Goal: Transaction & Acquisition: Purchase product/service

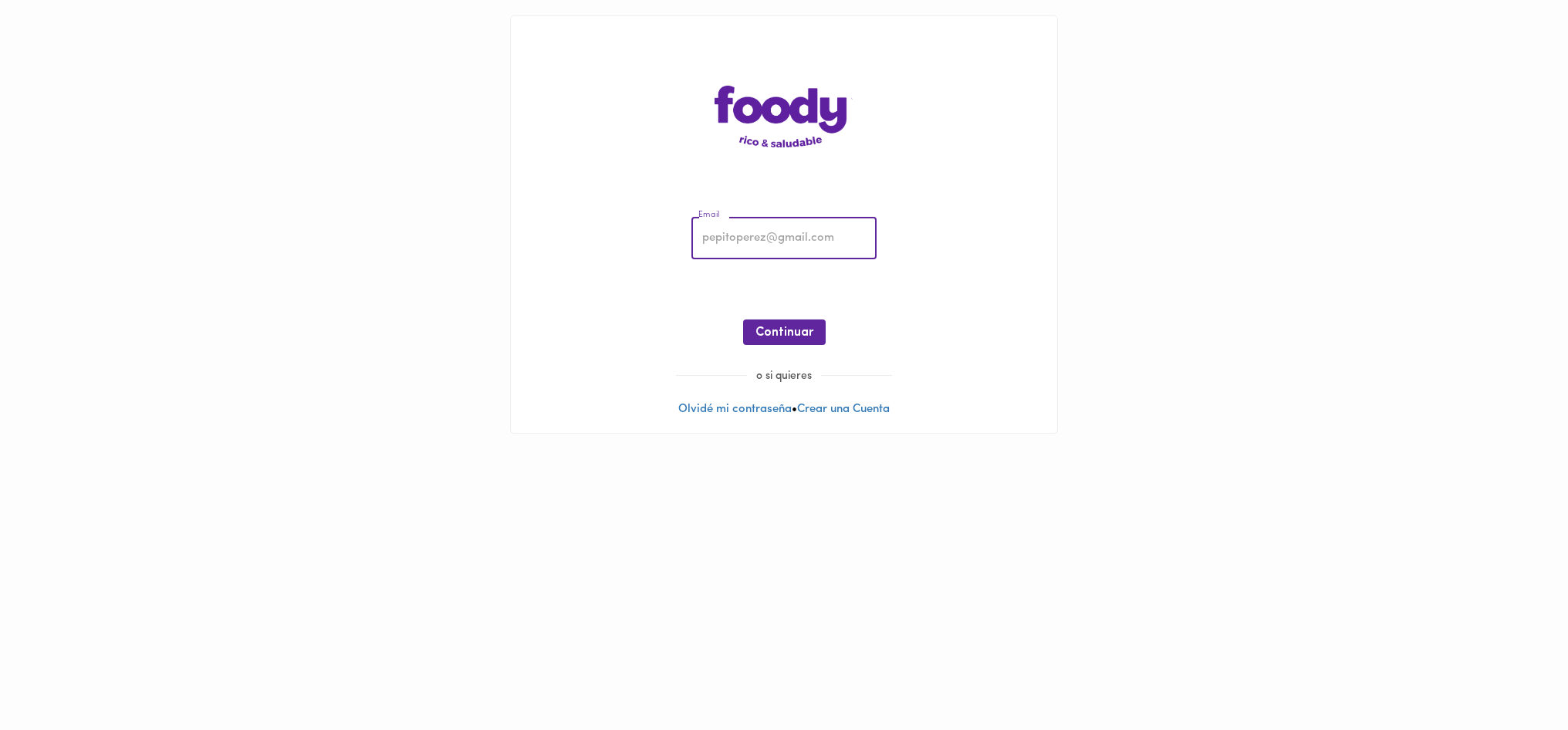
type input "[EMAIL_ADDRESS][DOMAIN_NAME]"
click at [788, 333] on span "Continuar" at bounding box center [785, 333] width 58 height 15
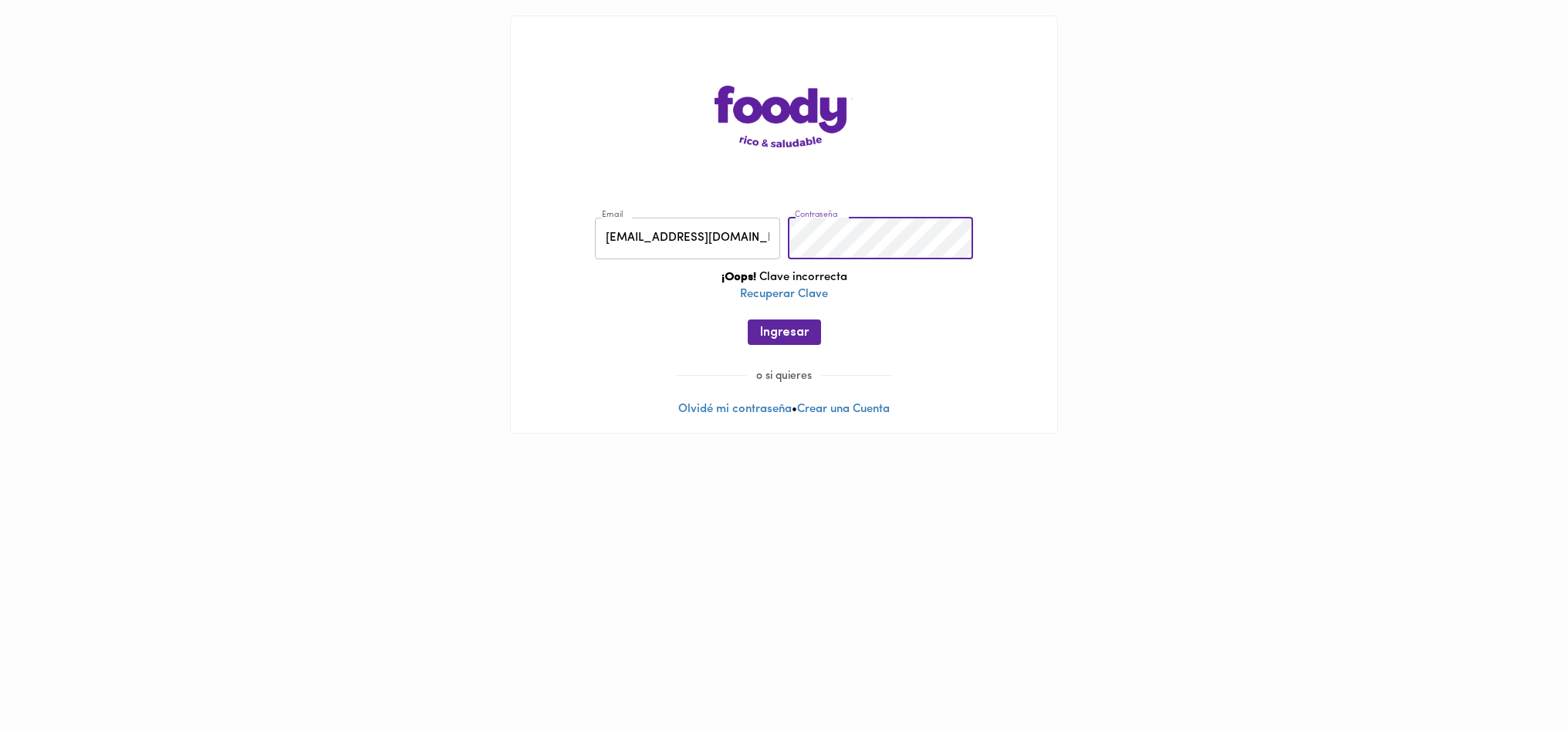
click at [708, 229] on div "Email [EMAIL_ADDRESS][DOMAIN_NAME] Email Contraseña Contraseña ¡Oops! Clave inc…" at bounding box center [783, 285] width 515 height 167
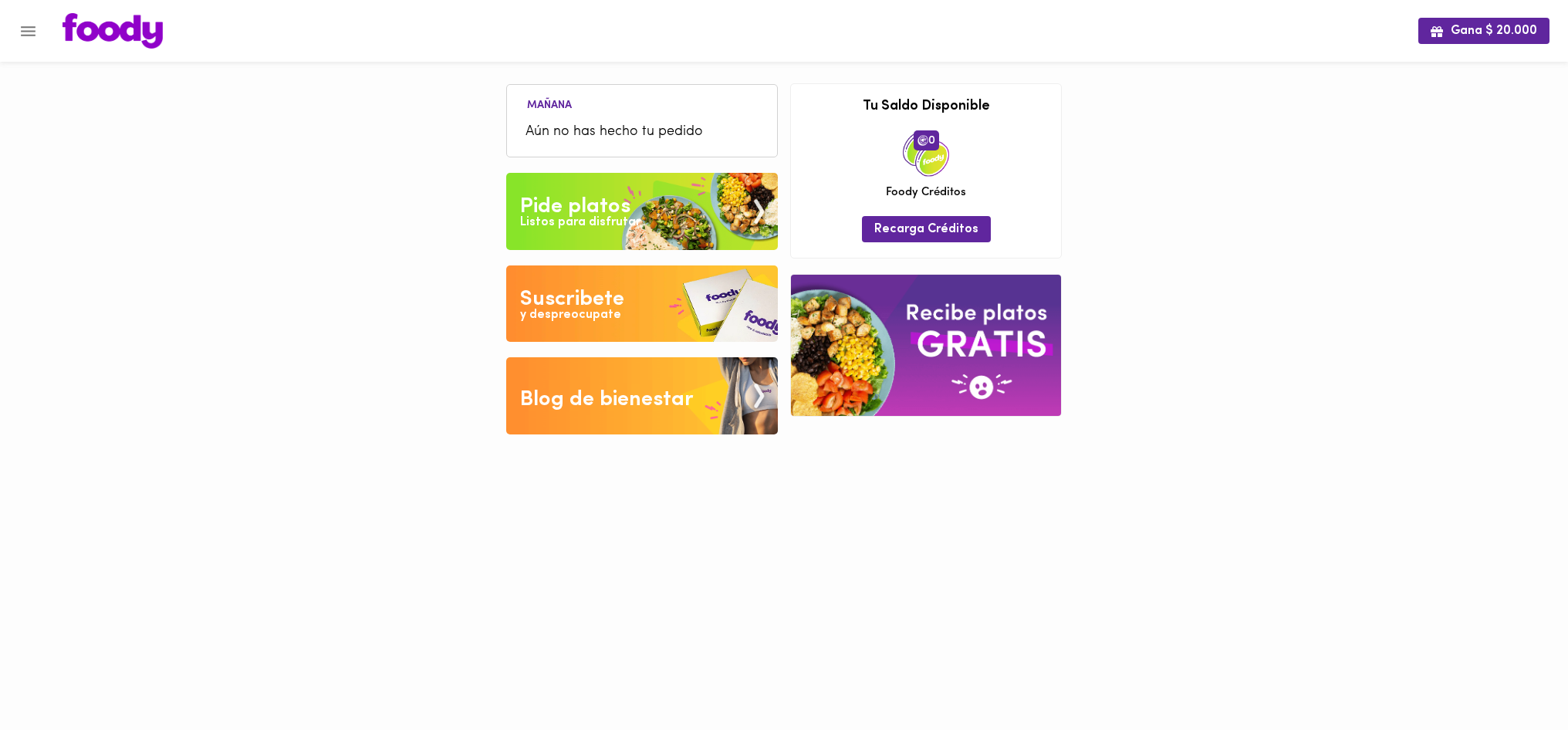
click at [595, 302] on div "Suscribete" at bounding box center [572, 298] width 104 height 31
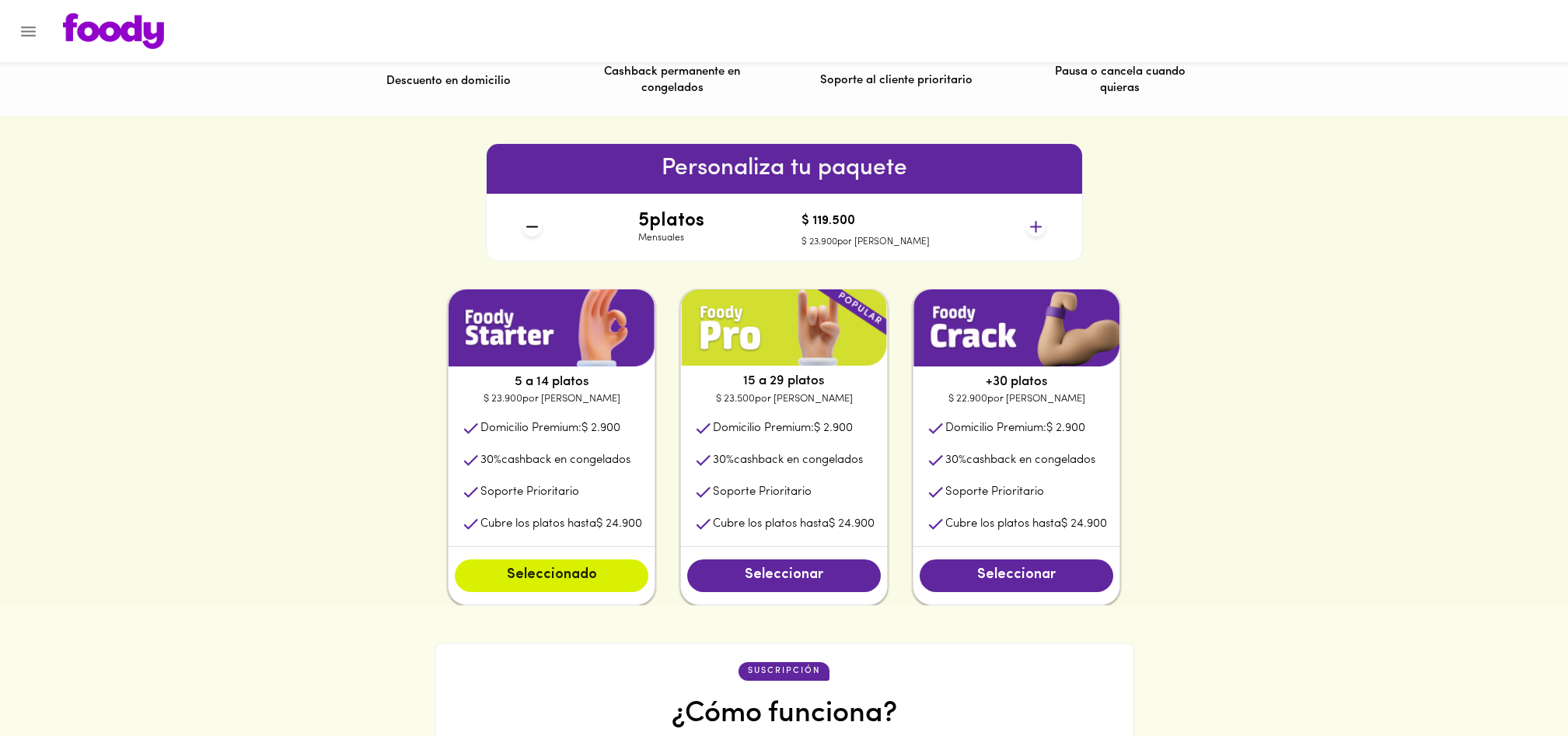
scroll to position [595, 0]
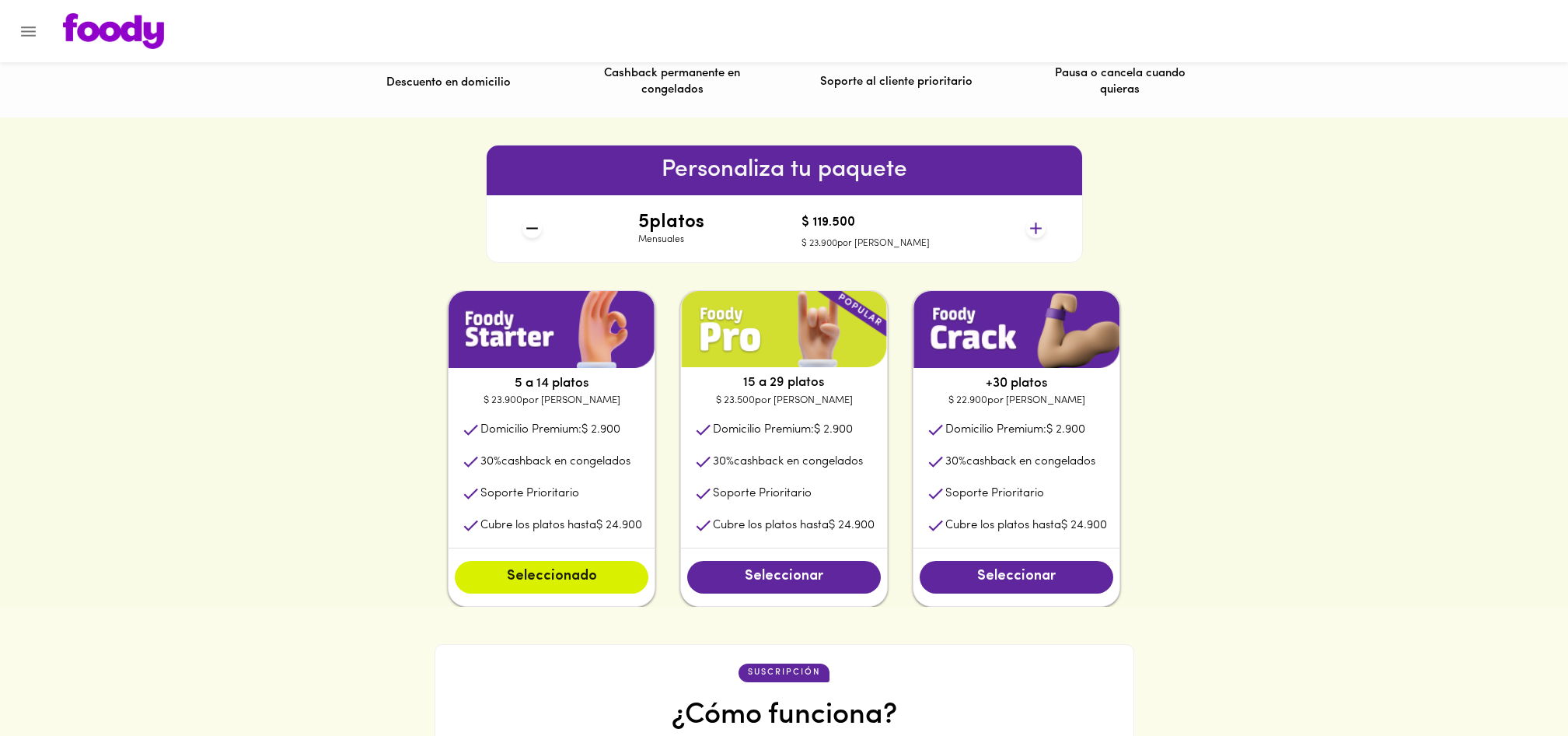
click at [1036, 228] on icon at bounding box center [1036, 228] width 12 height 12
click at [1037, 227] on icon at bounding box center [1036, 228] width 19 height 19
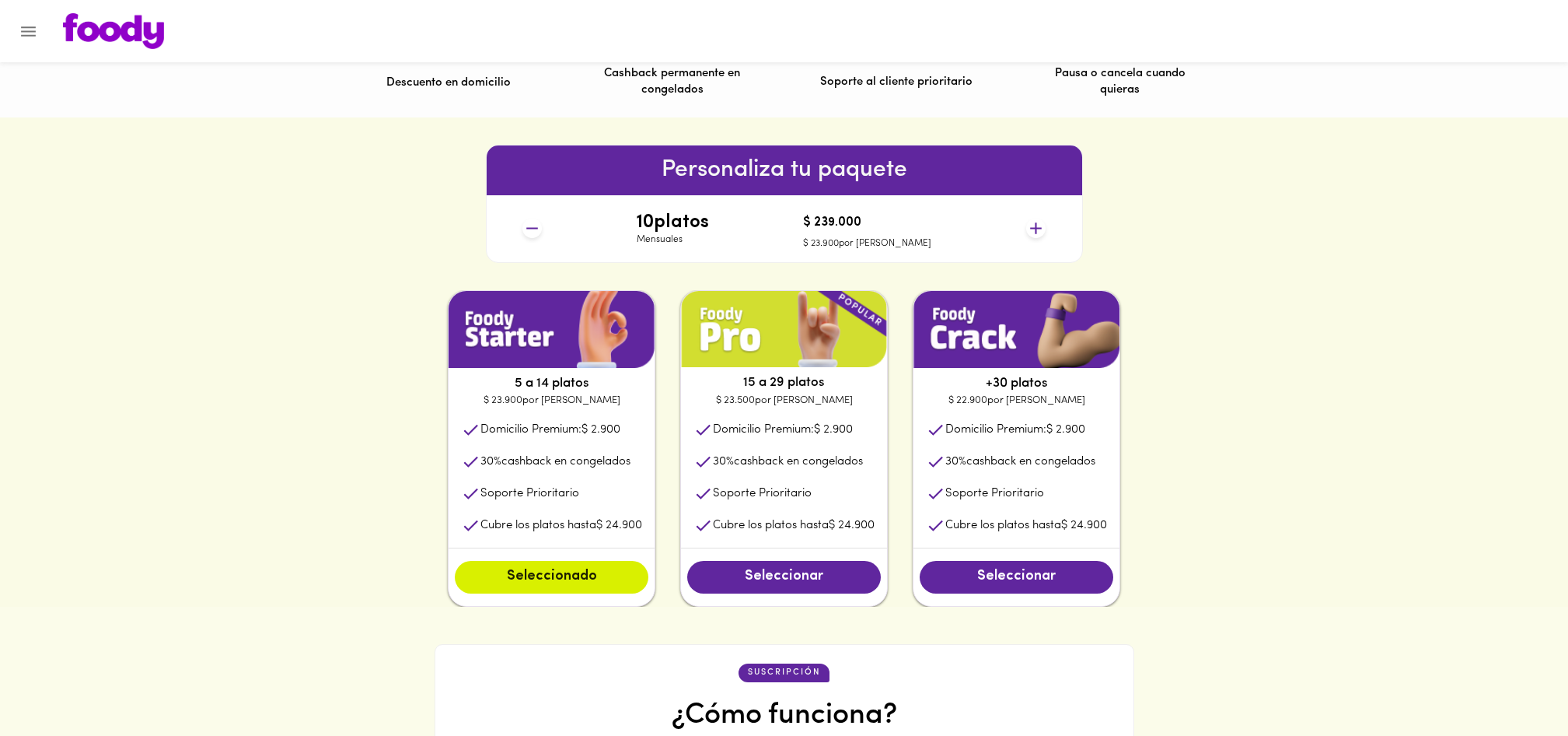
click at [1037, 227] on icon at bounding box center [1036, 228] width 19 height 19
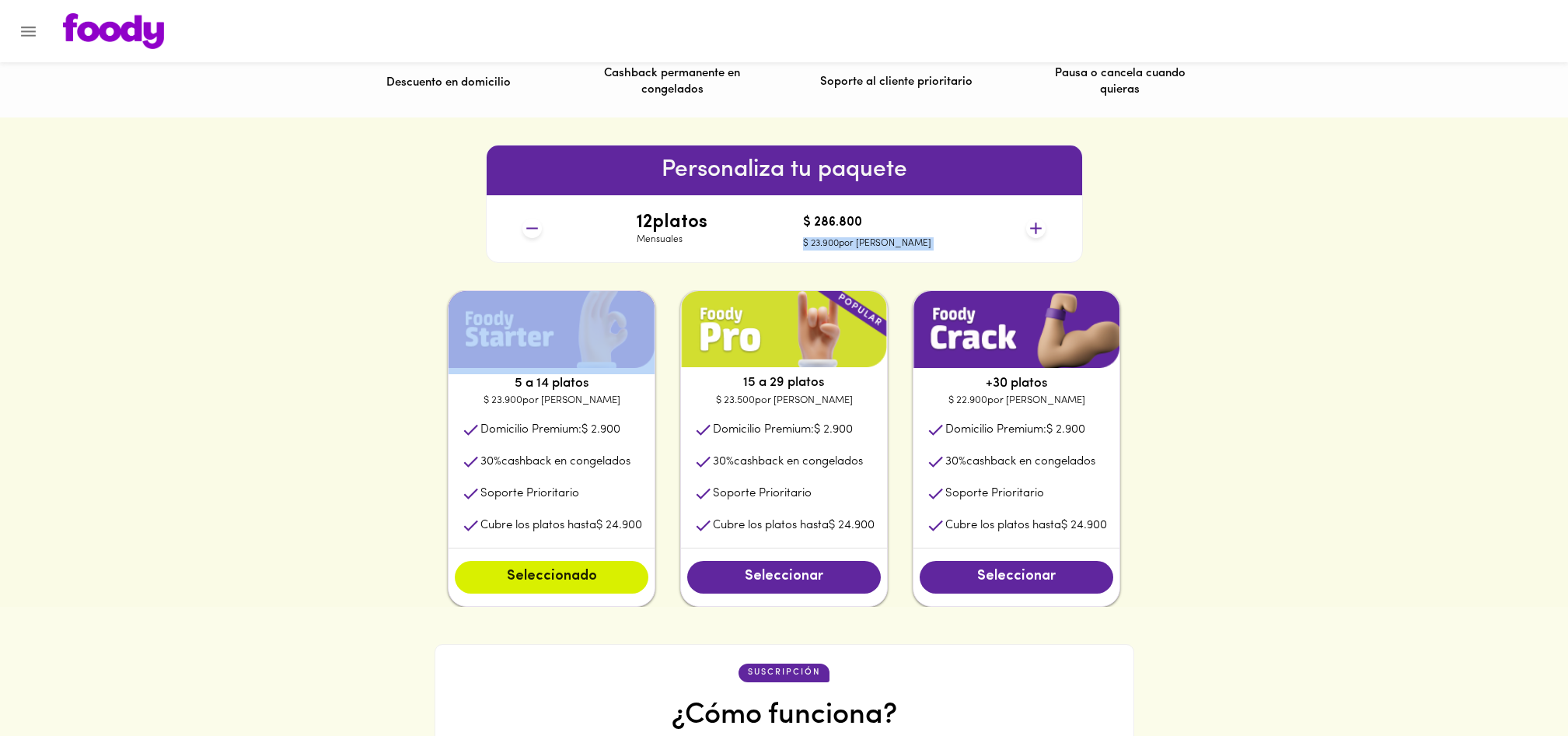
click at [1037, 227] on icon at bounding box center [1036, 228] width 19 height 19
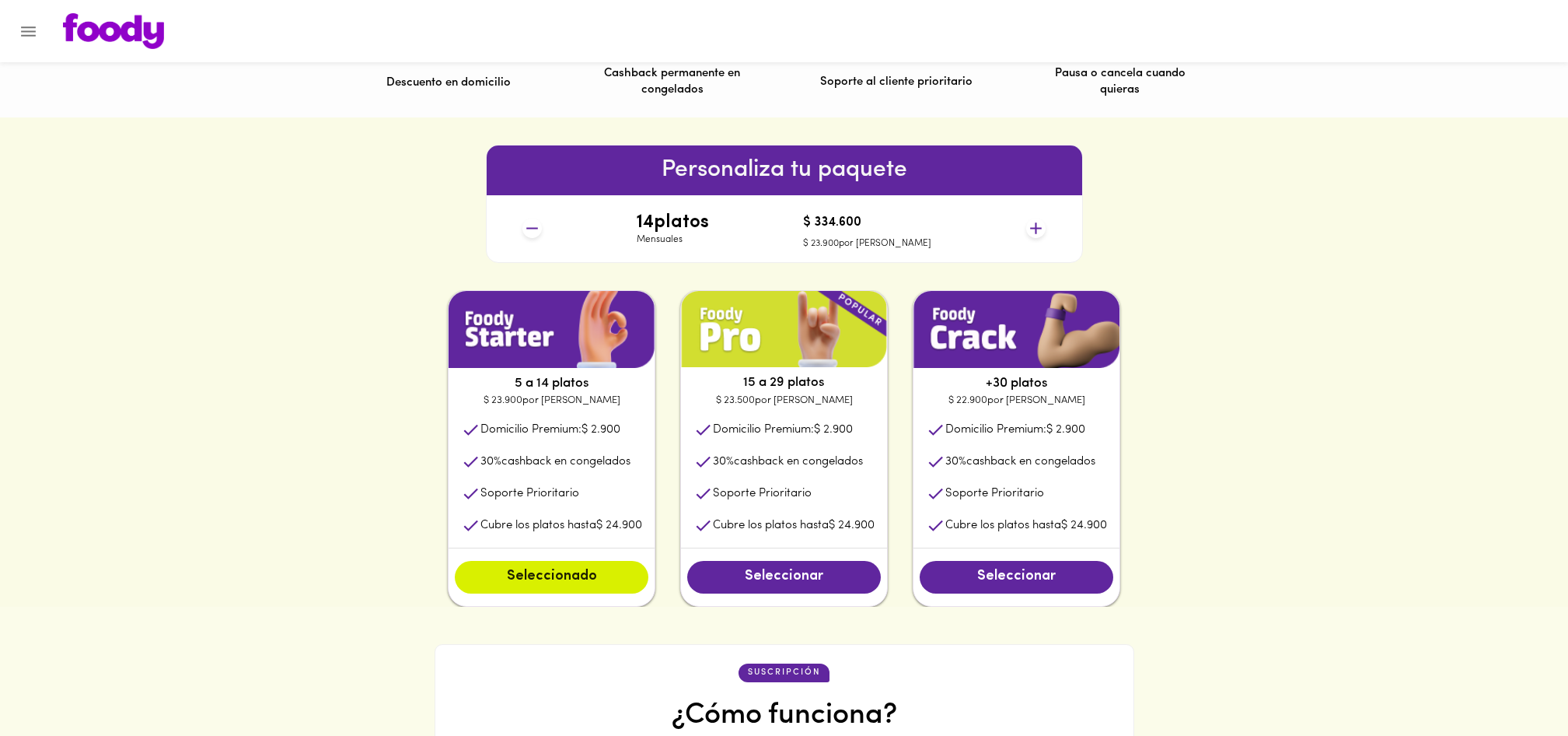
click at [1037, 227] on icon at bounding box center [1036, 228] width 19 height 19
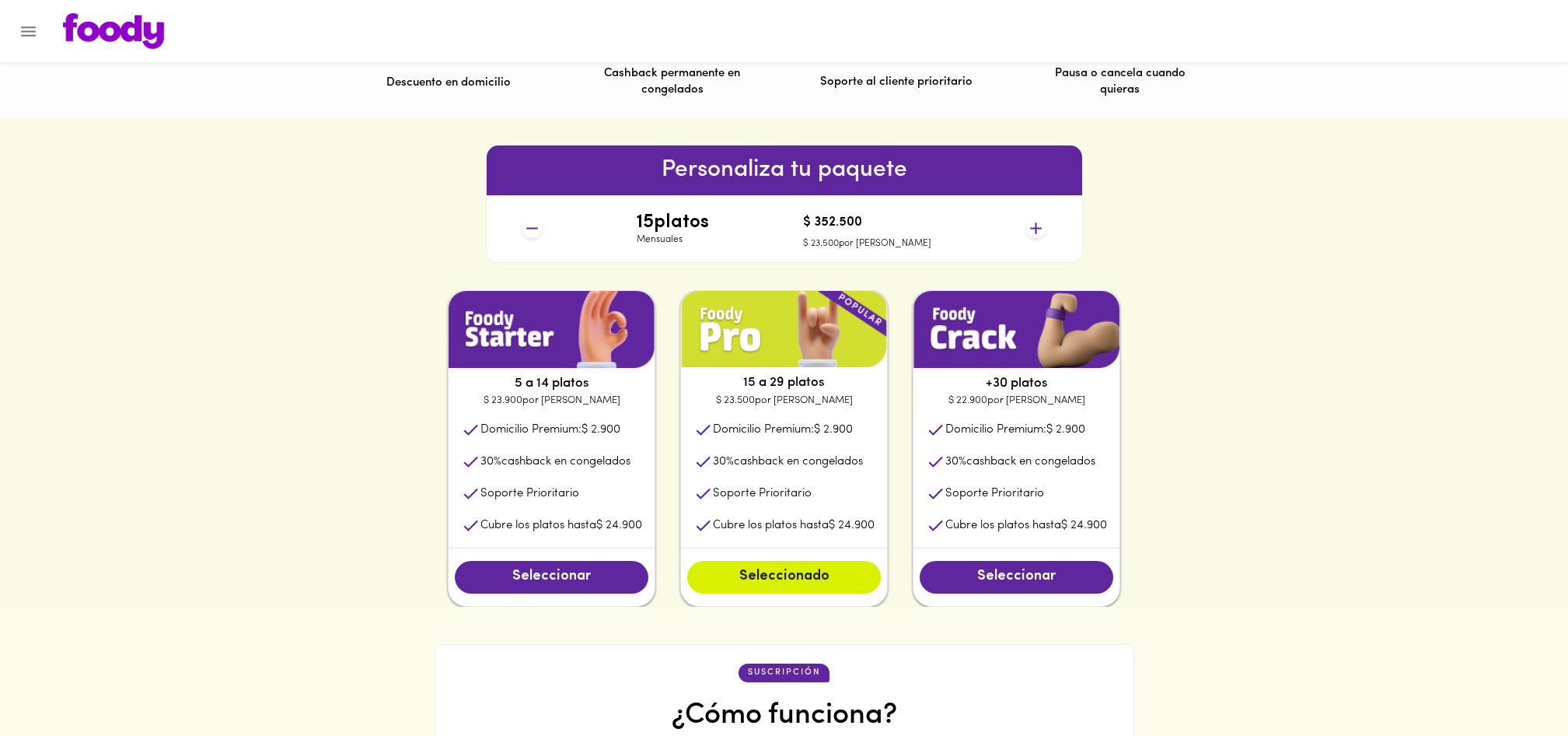
click at [1037, 227] on icon at bounding box center [1036, 228] width 19 height 19
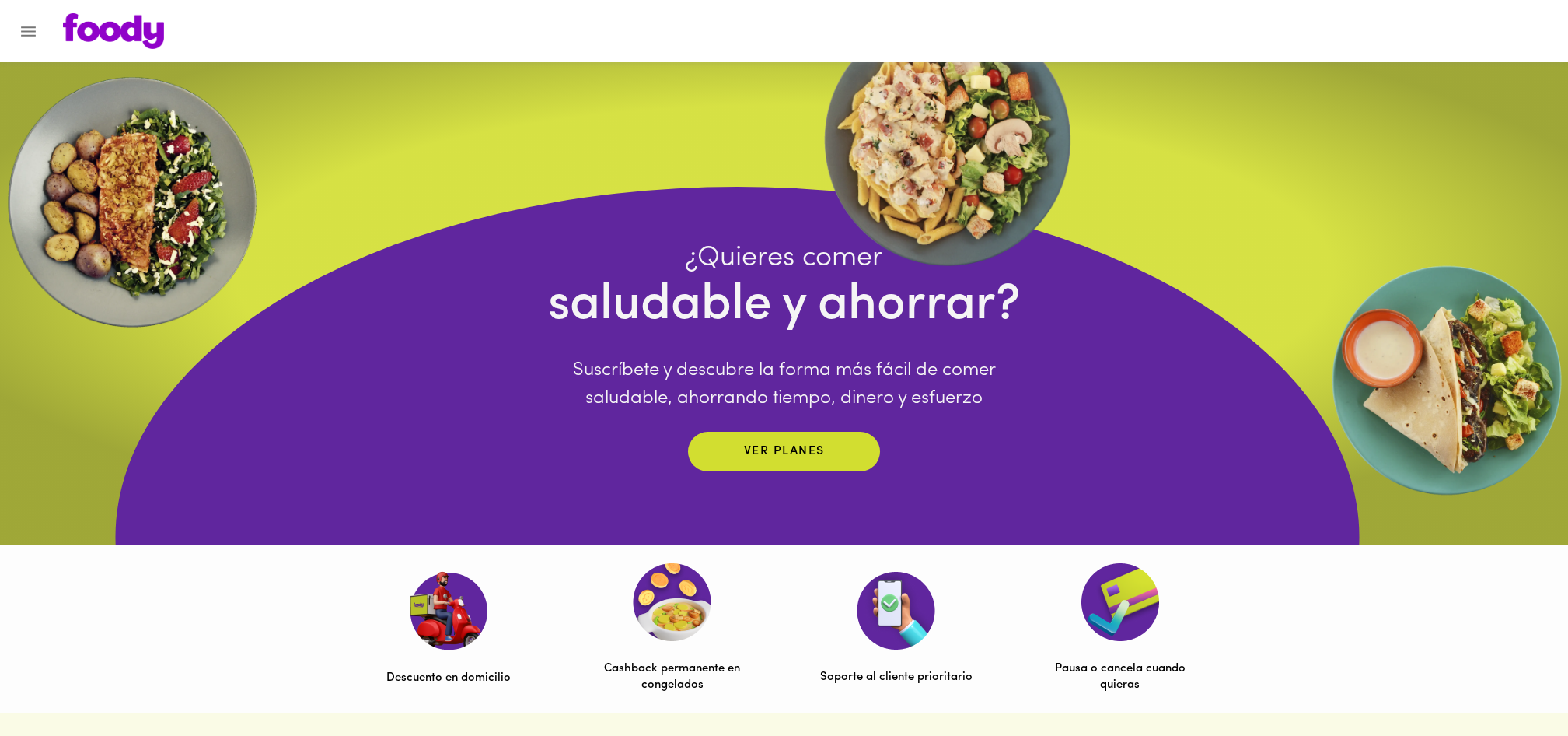
scroll to position [0, 0]
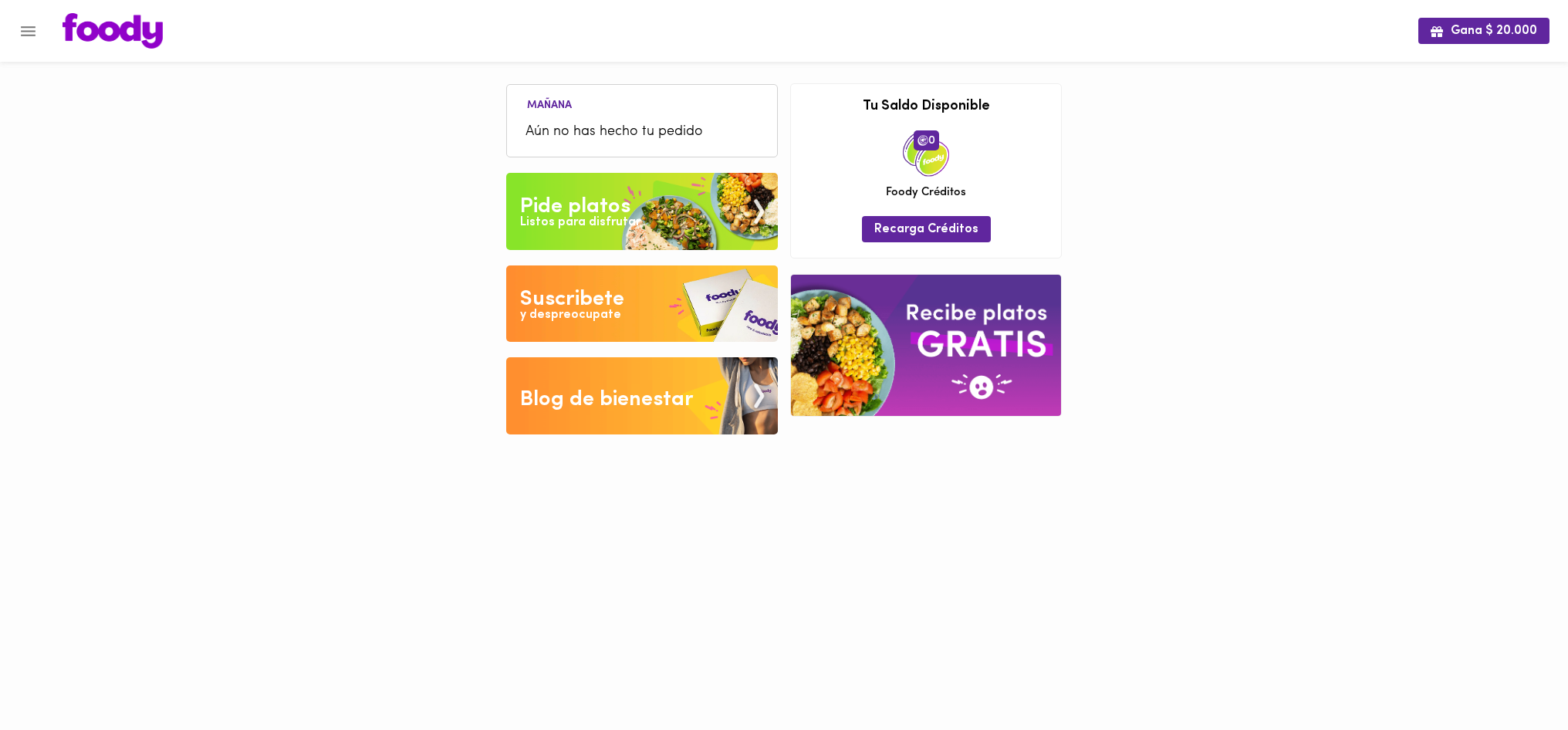
click at [625, 209] on div "Pide platos" at bounding box center [575, 206] width 110 height 31
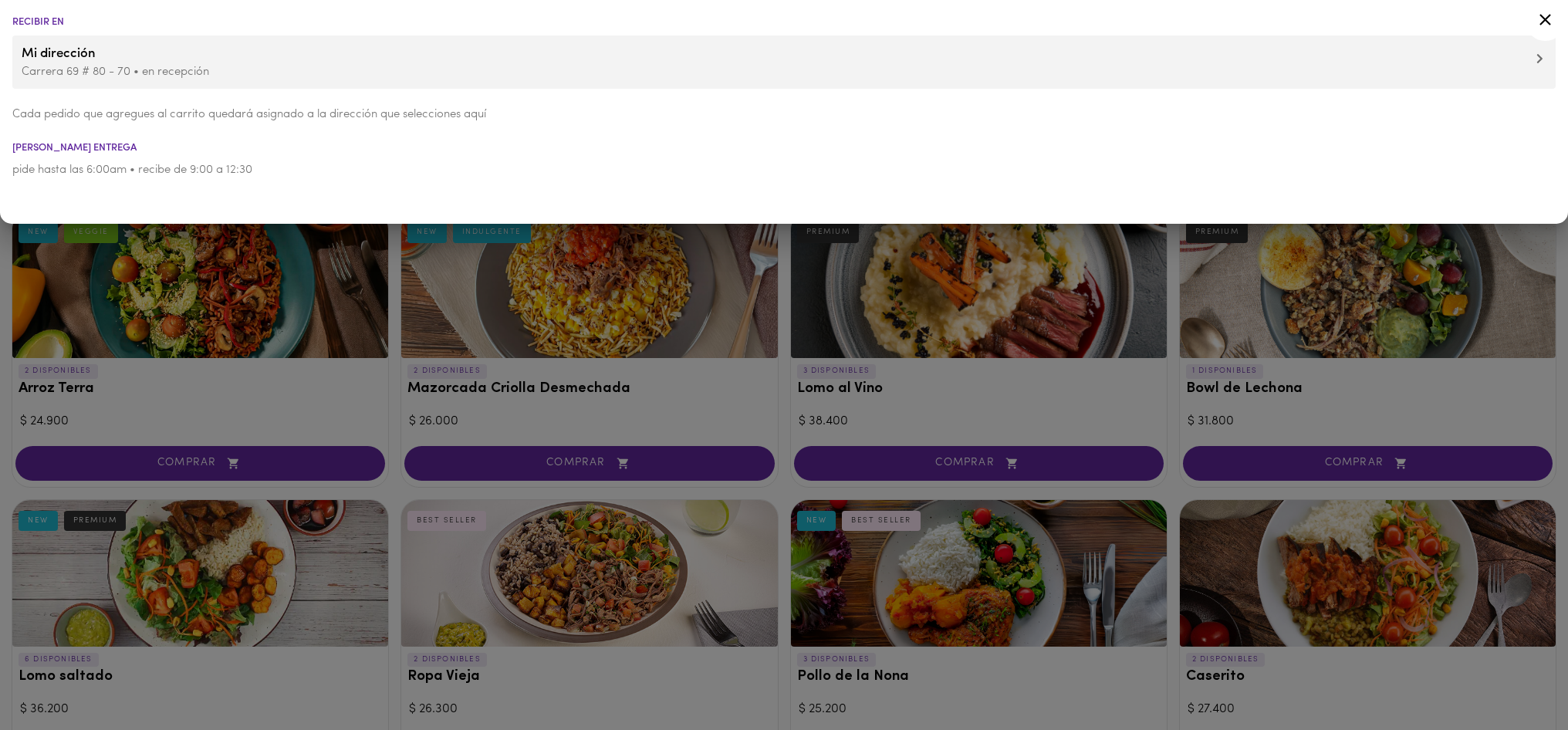
click at [174, 74] on p "Carrera 69 # 80 - 70 • en recepción" at bounding box center [784, 72] width 1525 height 17
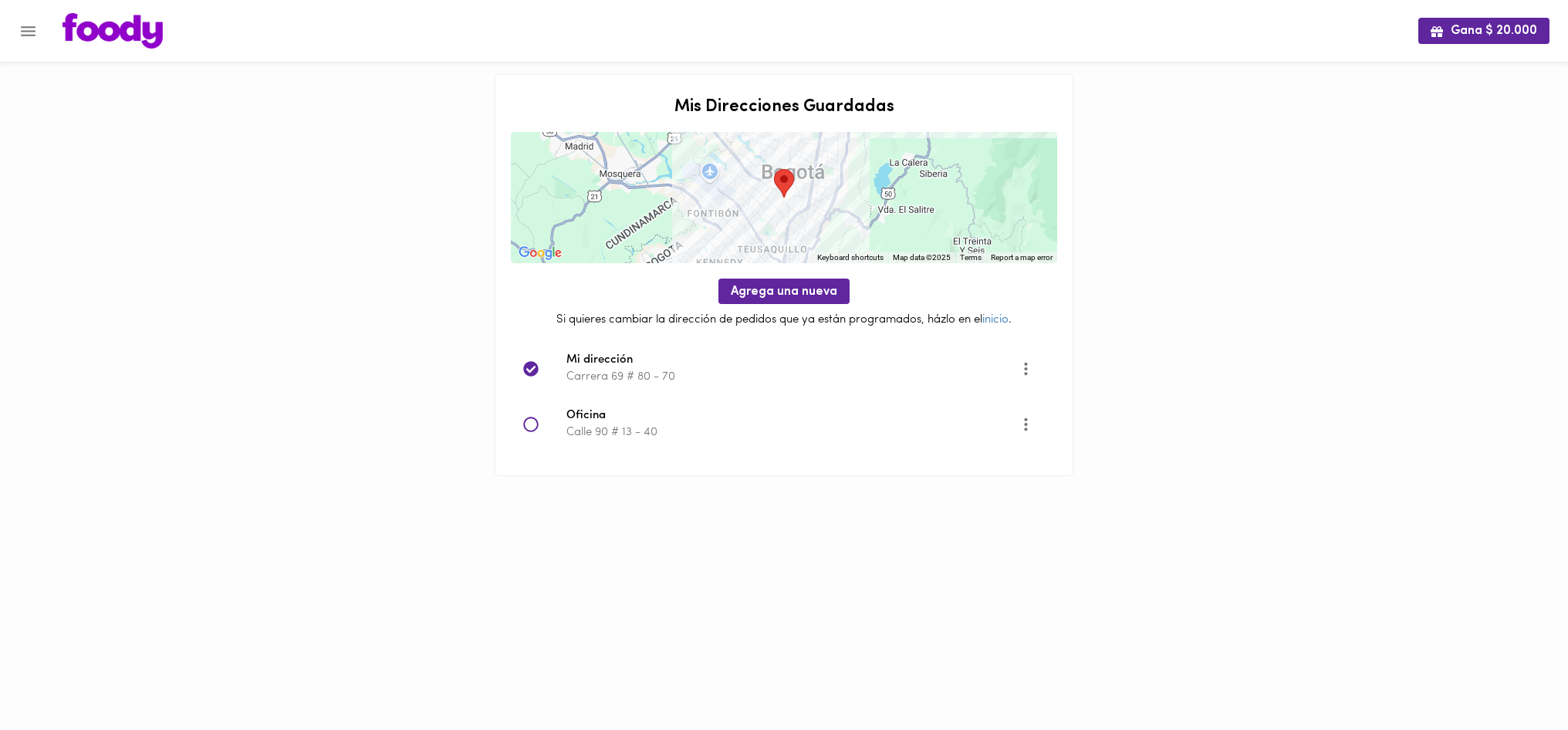
click at [609, 370] on p "Carrera 69 # 80 - 70" at bounding box center [793, 377] width 454 height 17
click at [1025, 363] on icon "Opciones" at bounding box center [1025, 369] width 3 height 13
drag, startPoint x: 778, startPoint y: 375, endPoint x: 768, endPoint y: 373, distance: 10.2
click at [778, 375] on div at bounding box center [784, 365] width 1568 height 730
click at [818, 105] on h2 "Mis Direcciones Guardadas" at bounding box center [784, 107] width 547 height 18
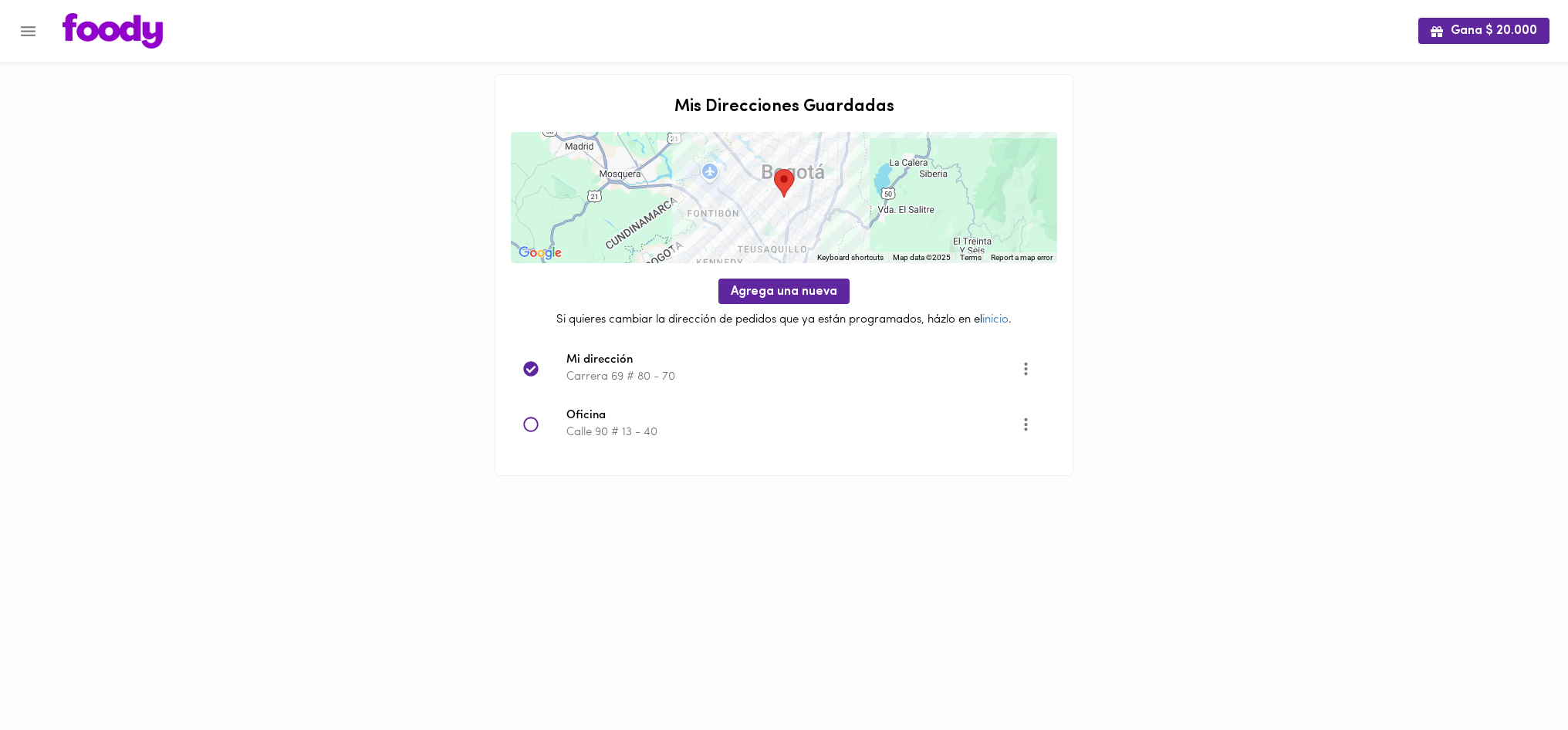
click at [800, 170] on div at bounding box center [784, 198] width 547 height 131
click at [605, 360] on span "Mi dirección" at bounding box center [793, 360] width 454 height 17
click at [549, 417] on div at bounding box center [545, 424] width 43 height 16
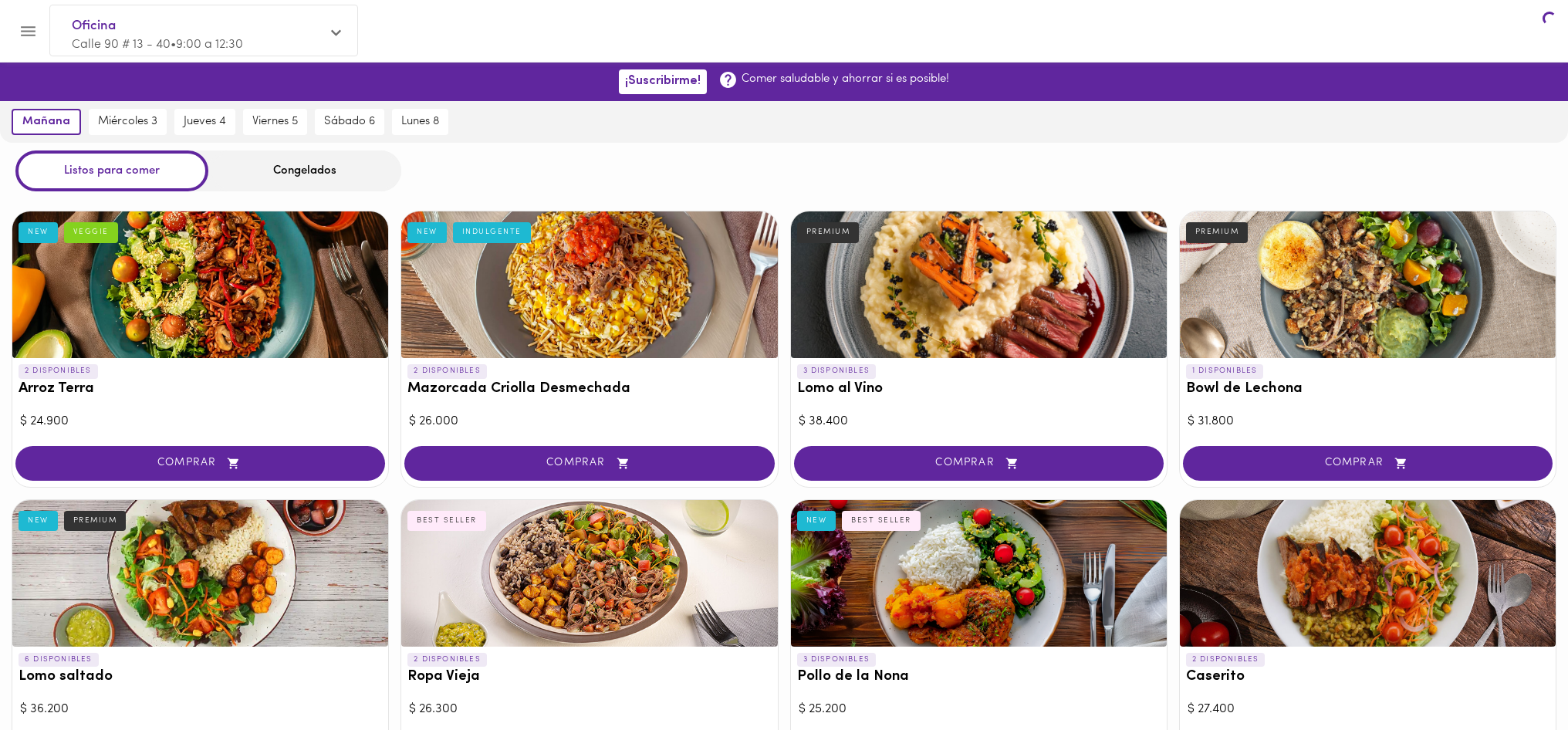
click at [524, 422] on div "$ 26.000" at bounding box center [590, 421] width 361 height 17
click at [529, 424] on div "$ 26.000" at bounding box center [590, 421] width 361 height 17
click at [331, 48] on div "Oficina Calle 90 # 13 - 40 • 9:00 a 12:30" at bounding box center [203, 35] width 307 height 59
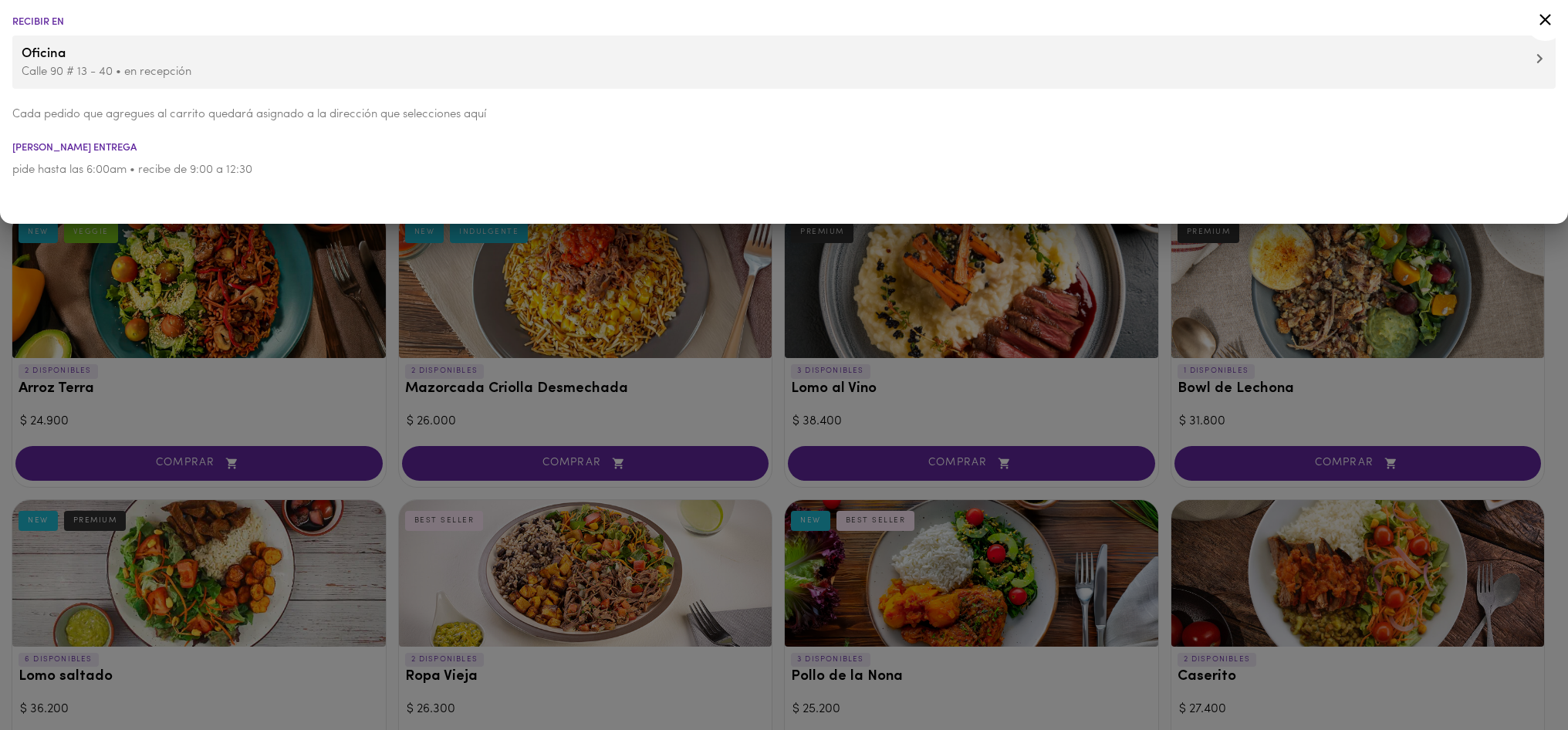
click at [539, 66] on p "Calle 90 # 13 - 40 • en recepción" at bounding box center [784, 72] width 1525 height 17
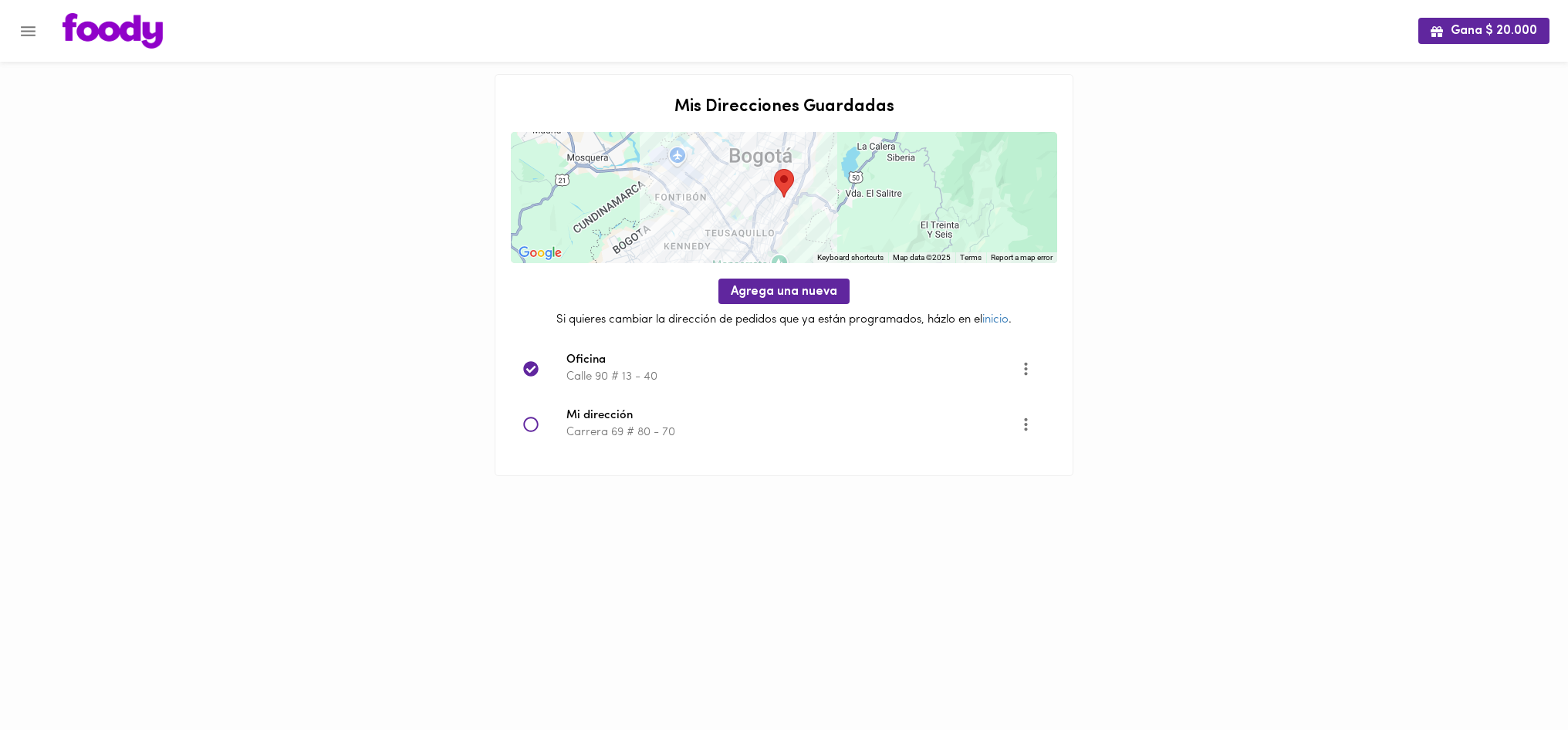
click at [534, 421] on icon at bounding box center [531, 424] width 16 height 16
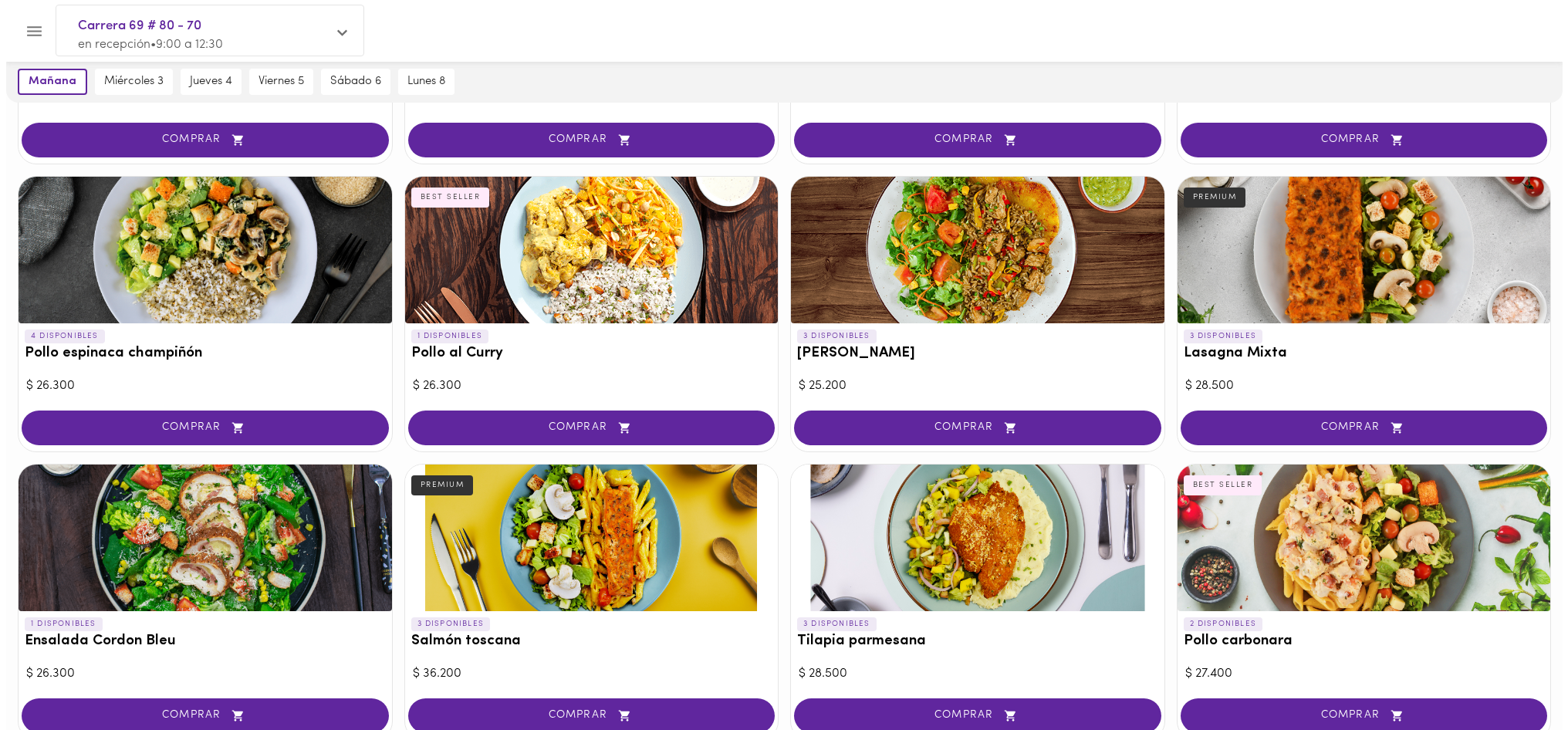
scroll to position [614, 0]
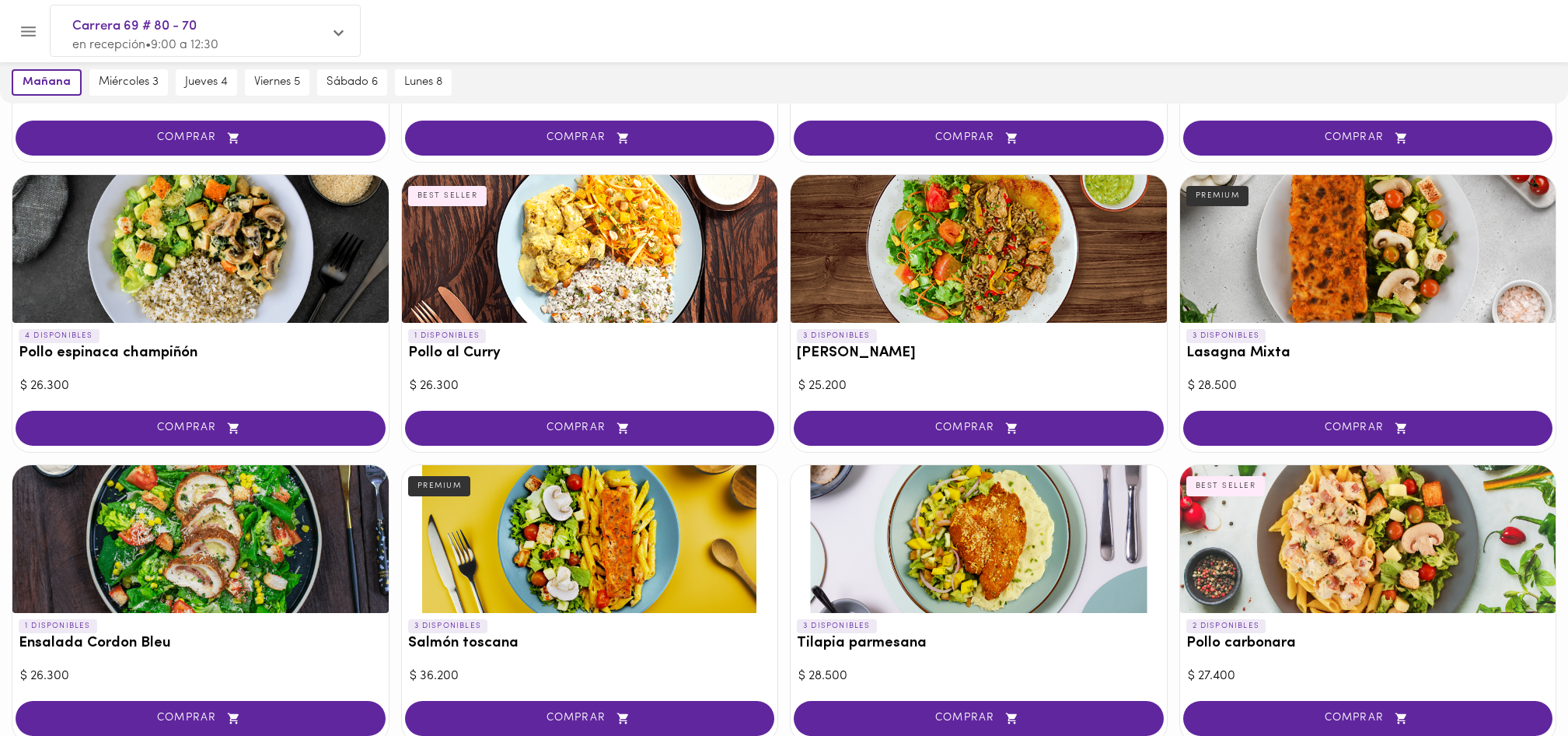
click at [654, 258] on div at bounding box center [590, 248] width 377 height 148
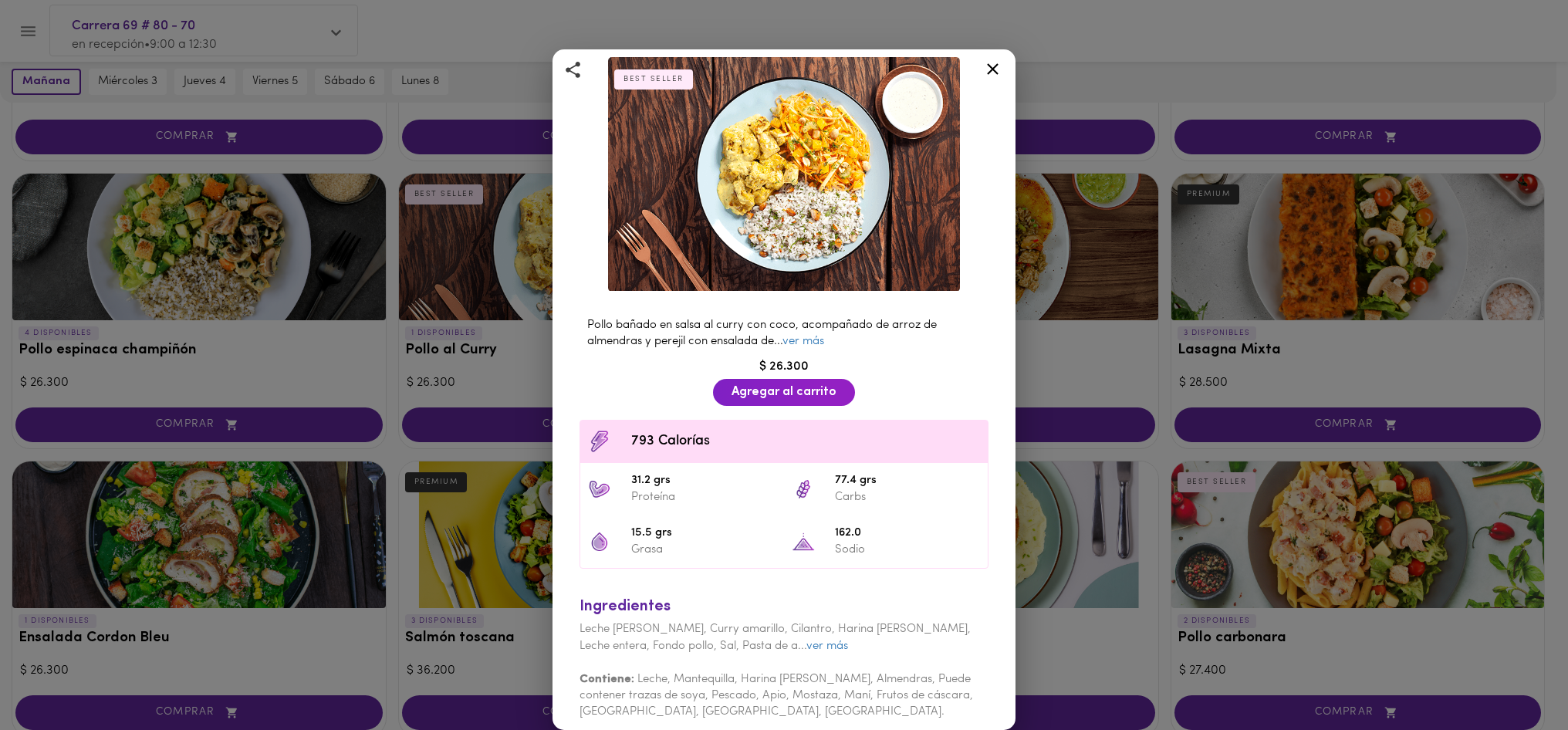
scroll to position [68, 0]
click at [992, 69] on icon at bounding box center [993, 69] width 12 height 12
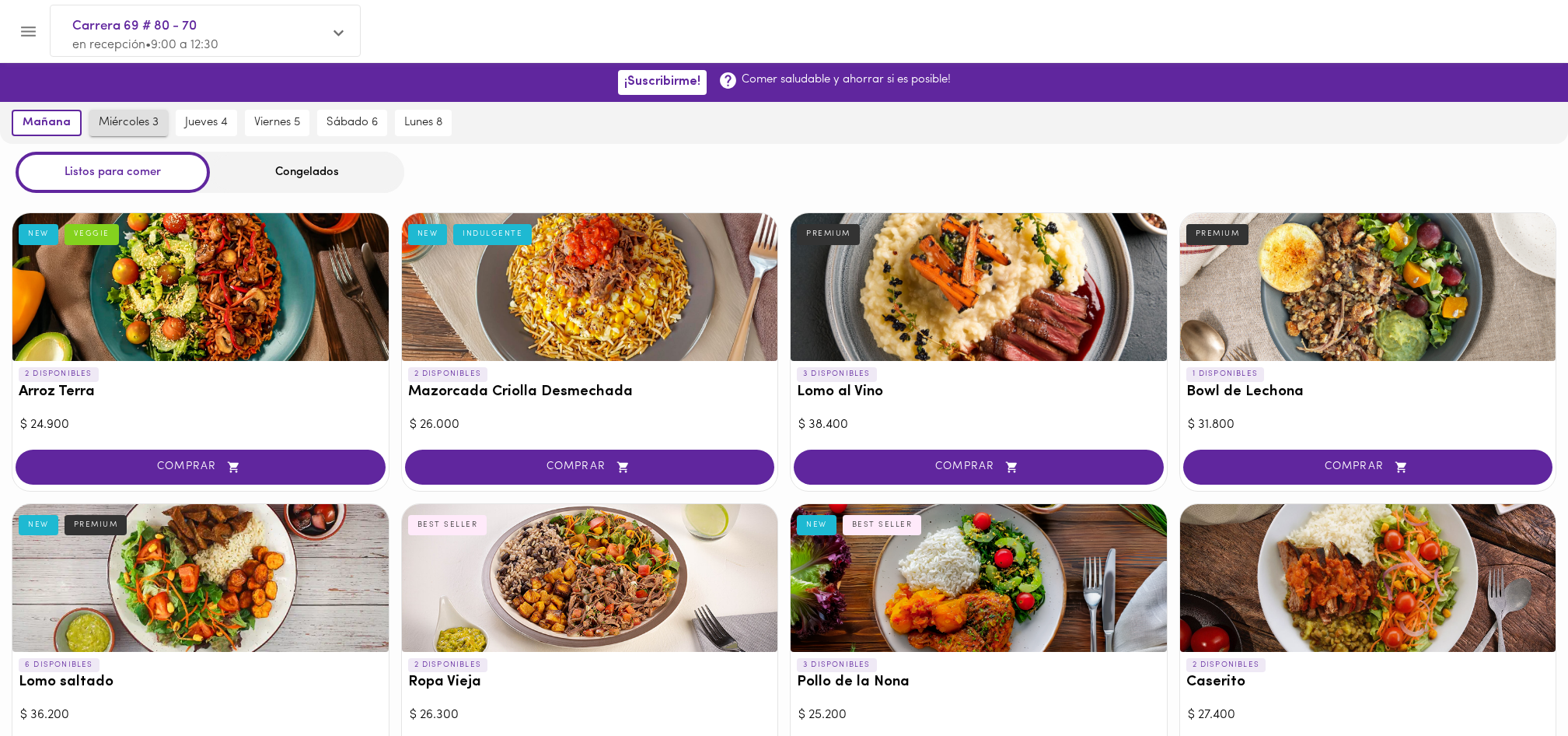
click at [136, 128] on span "miércoles 3" at bounding box center [129, 123] width 60 height 14
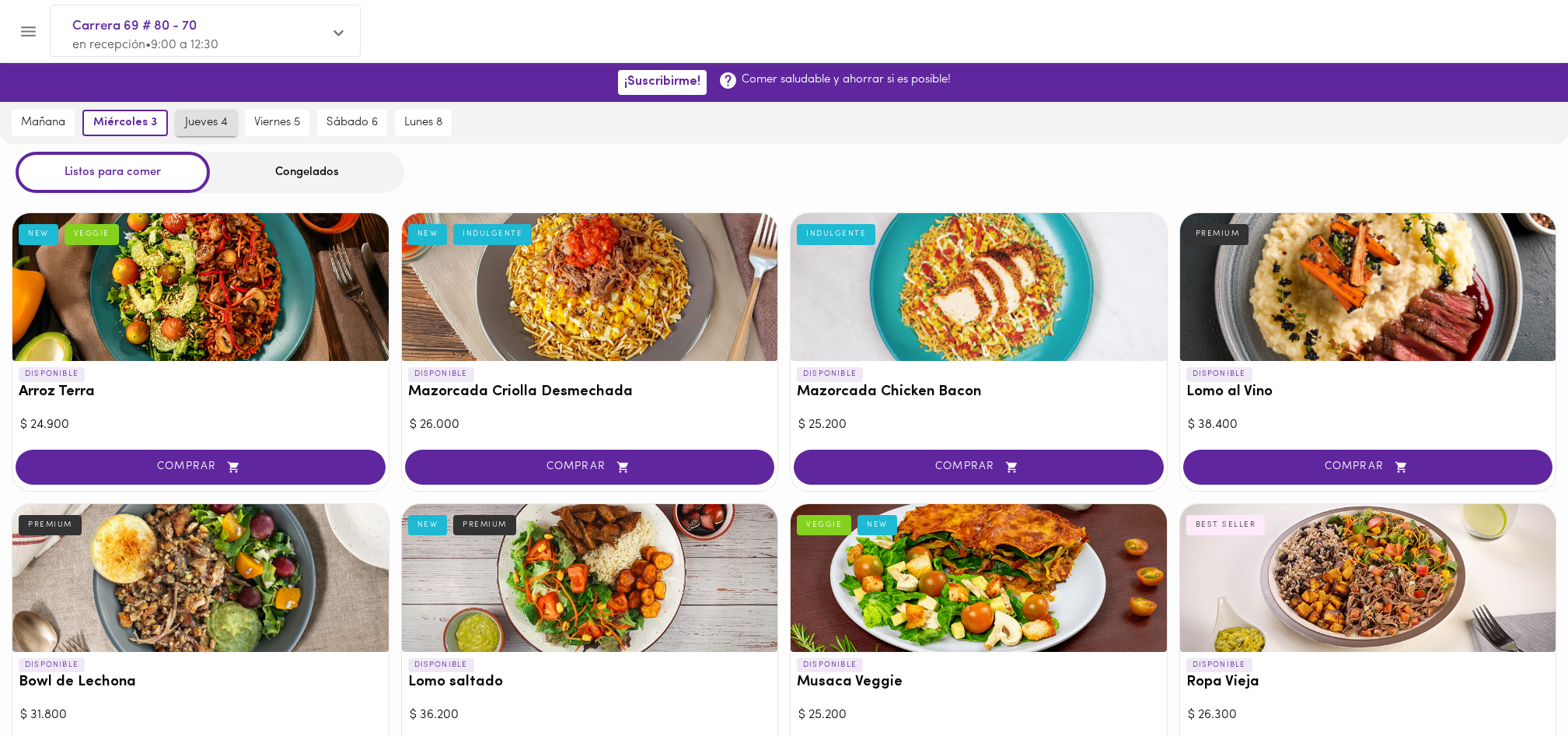
click at [227, 127] on button "jueves 4" at bounding box center [207, 123] width 62 height 27
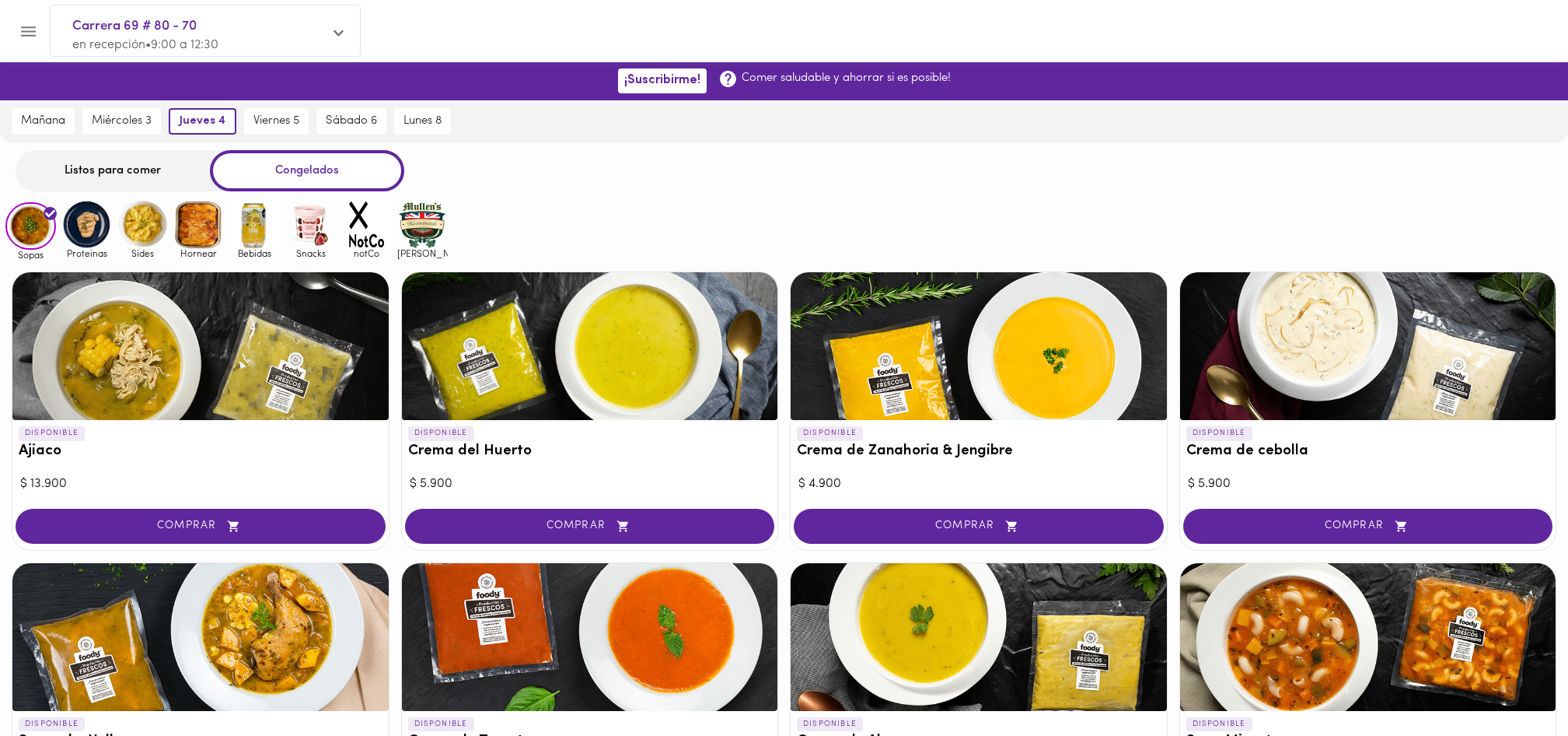
scroll to position [1, 1]
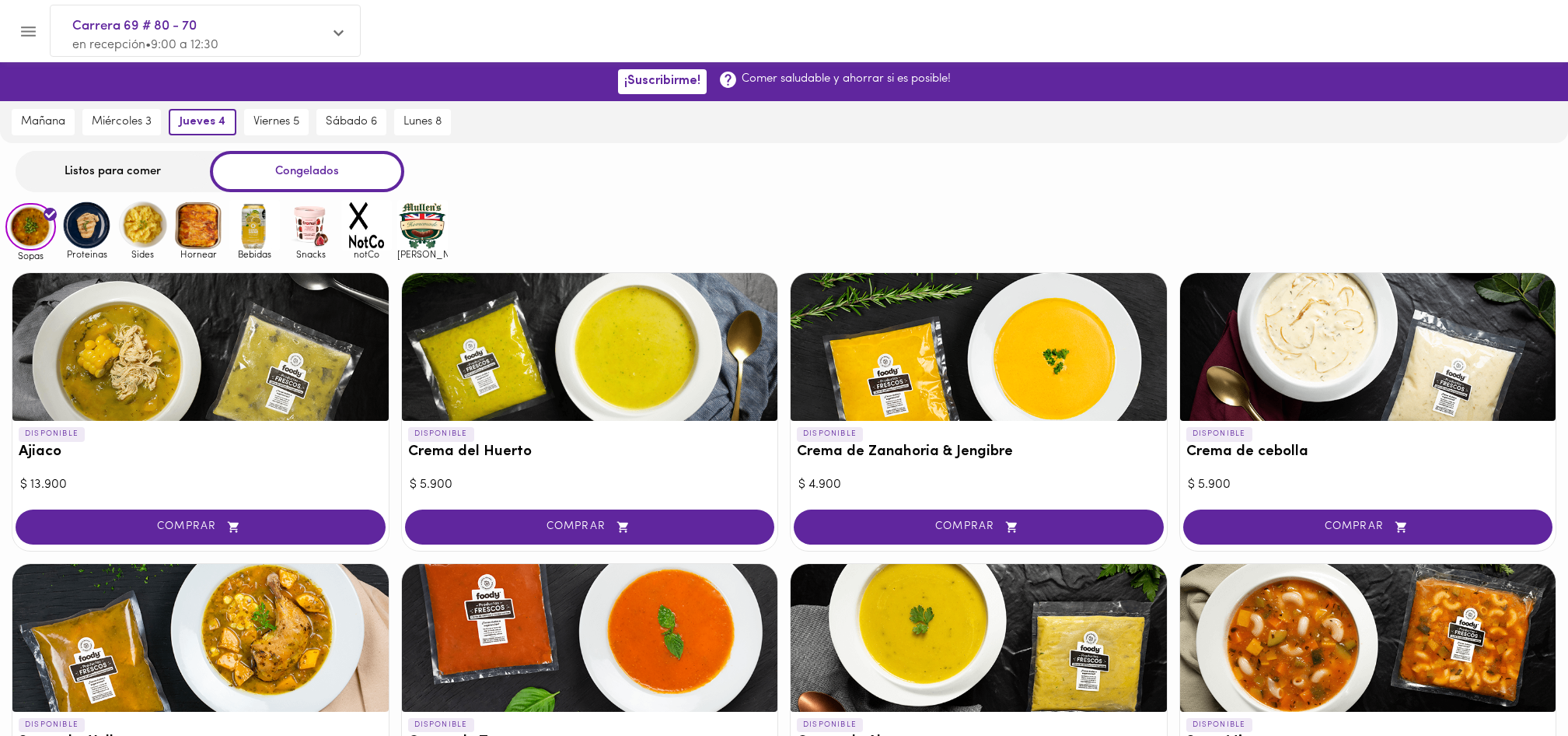
click at [177, 169] on div "Listos para comer" at bounding box center [112, 171] width 194 height 41
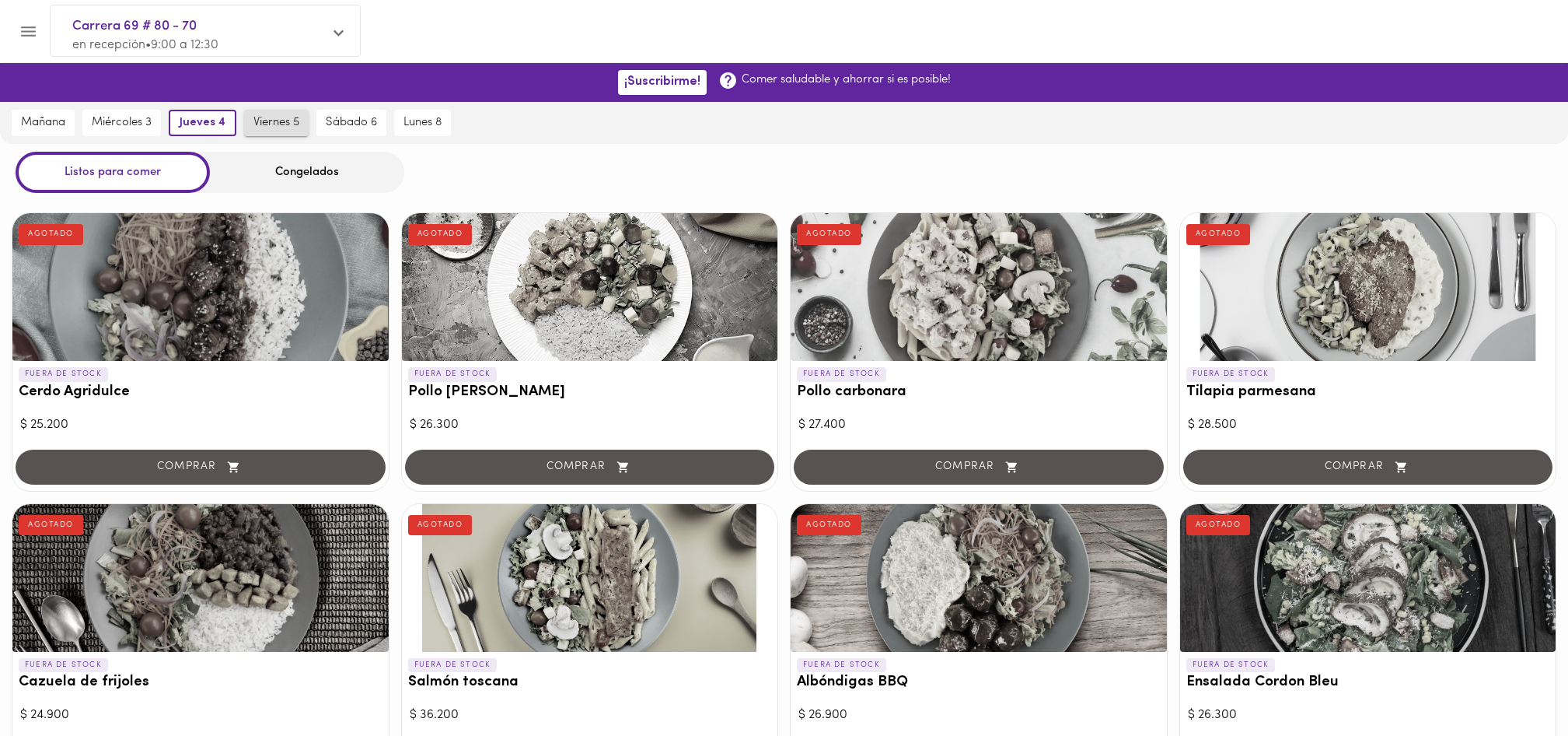
click at [282, 121] on span "viernes 5" at bounding box center [276, 123] width 46 height 14
